Goal: Task Accomplishment & Management: Use online tool/utility

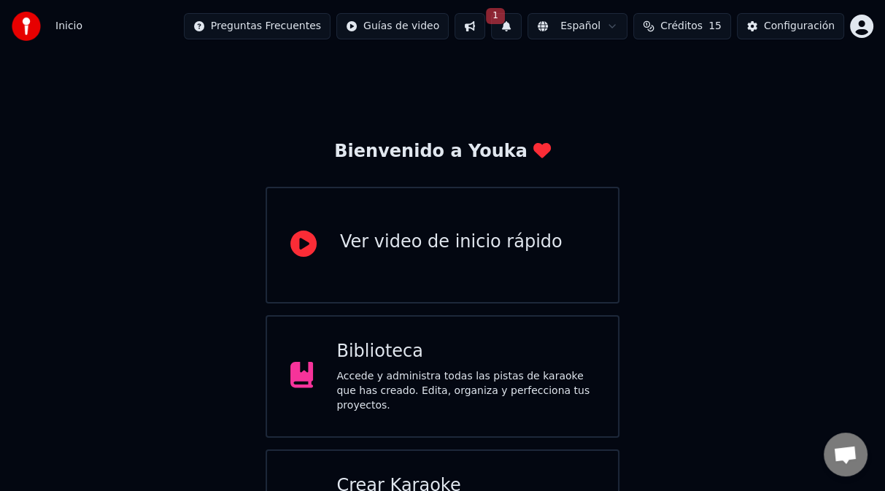
click at [516, 24] on button "1" at bounding box center [506, 26] width 31 height 26
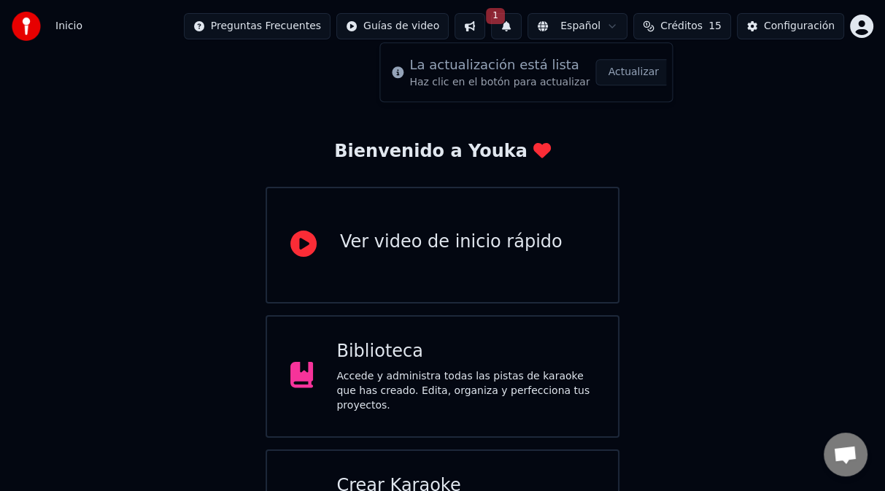
click at [624, 72] on button "Actualizar" at bounding box center [633, 72] width 75 height 26
